Goal: Information Seeking & Learning: Learn about a topic

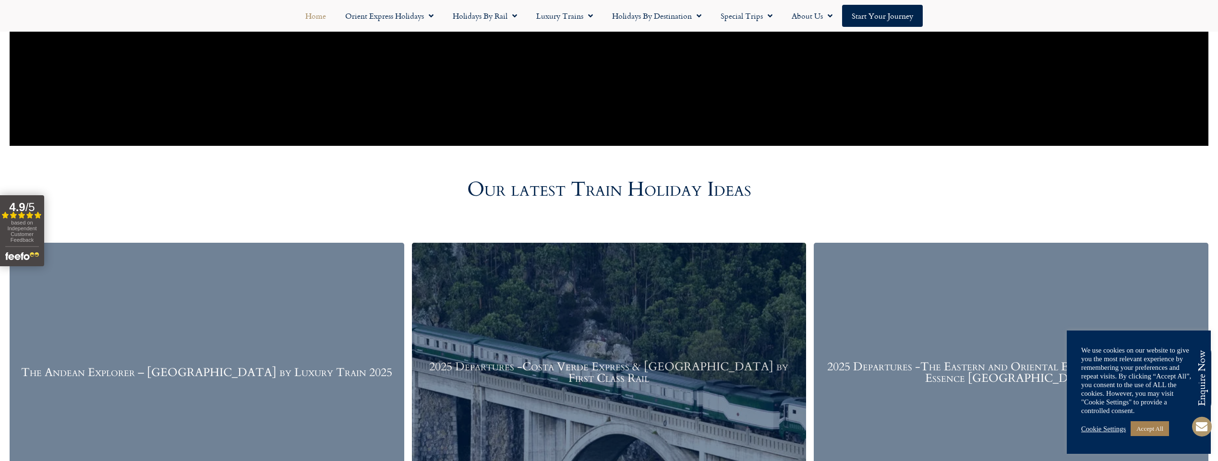
scroll to position [1289, 0]
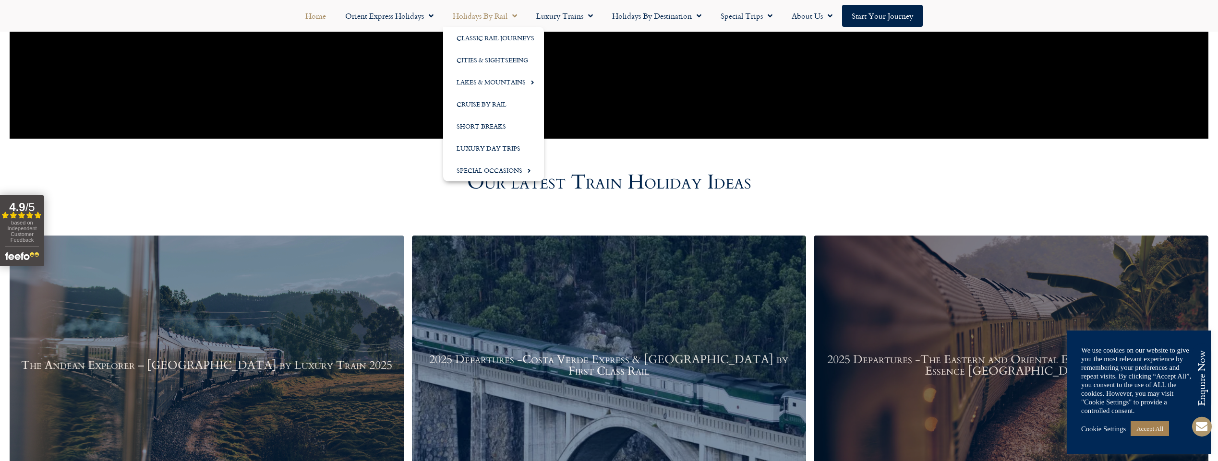
click at [503, 16] on link "Holidays by Rail" at bounding box center [485, 16] width 84 height 22
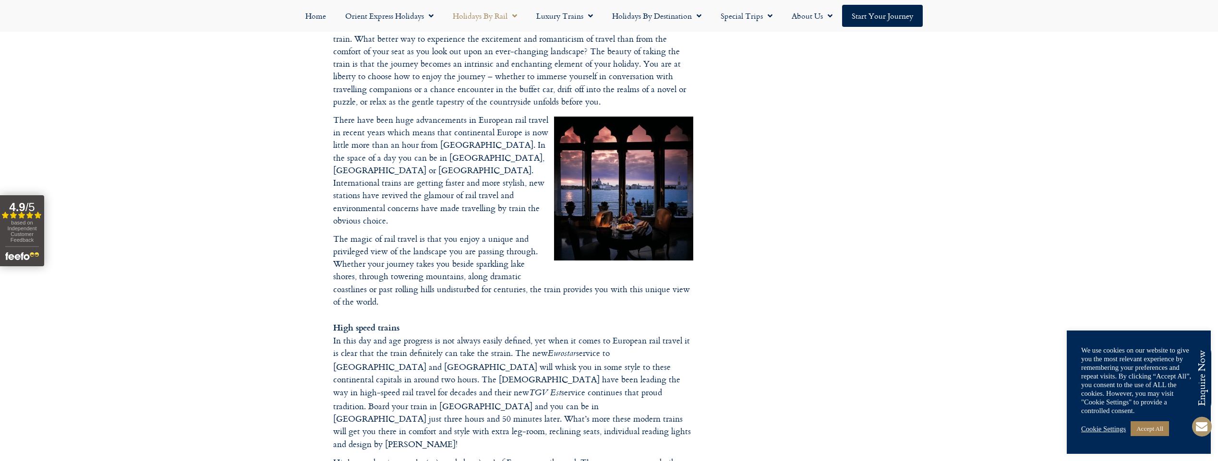
scroll to position [351, 0]
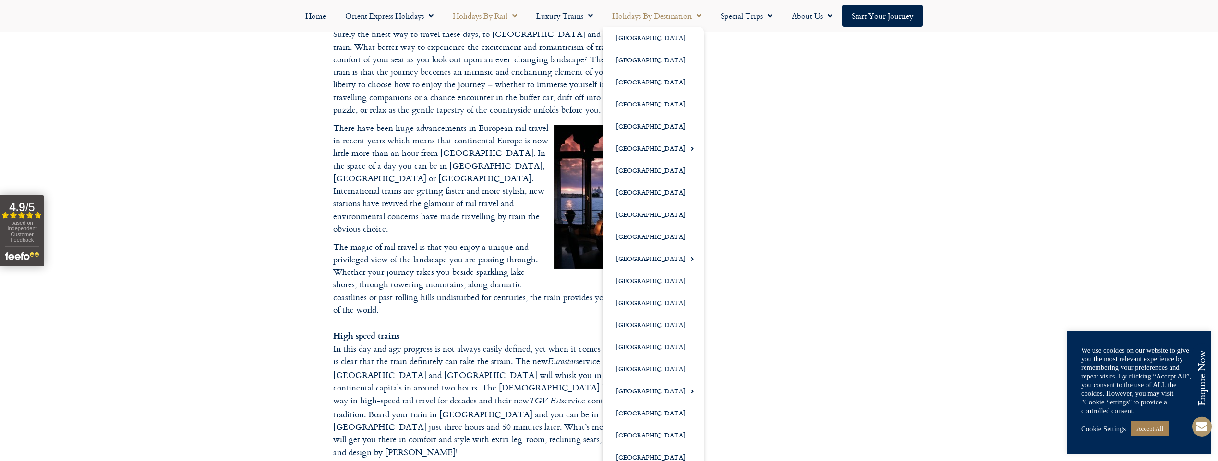
click at [672, 14] on link "Holidays by Destination" at bounding box center [657, 16] width 109 height 22
click at [625, 235] on link "[GEOGRAPHIC_DATA]" at bounding box center [653, 237] width 101 height 22
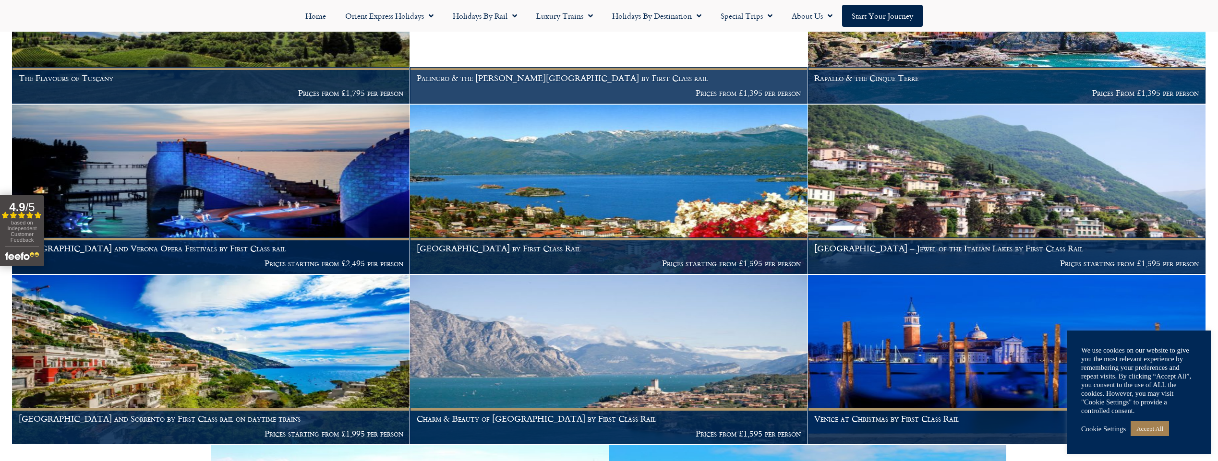
scroll to position [1437, 0]
